Goal: Browse casually

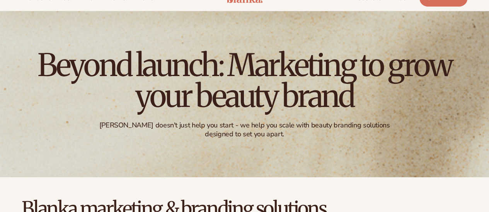
scroll to position [26, 0]
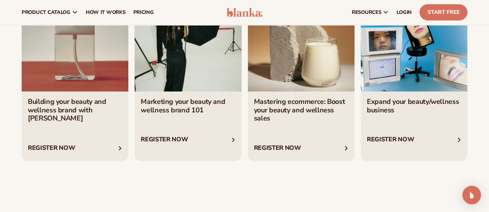
scroll to position [1286, 0]
